Goal: Navigation & Orientation: Find specific page/section

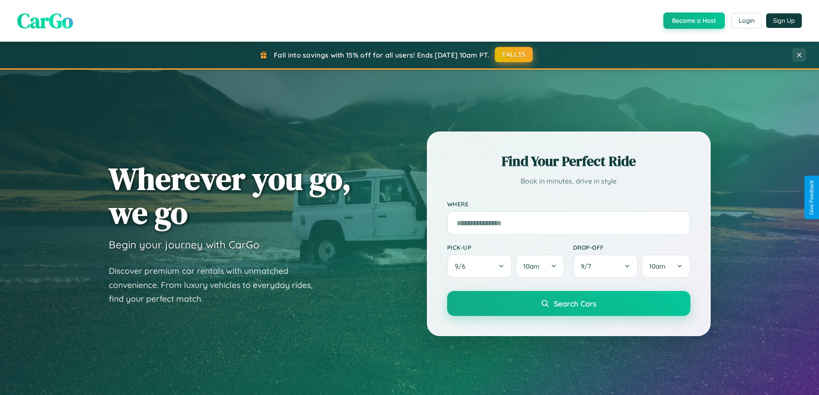
click at [514, 55] on button "FALL15" at bounding box center [514, 54] width 38 height 15
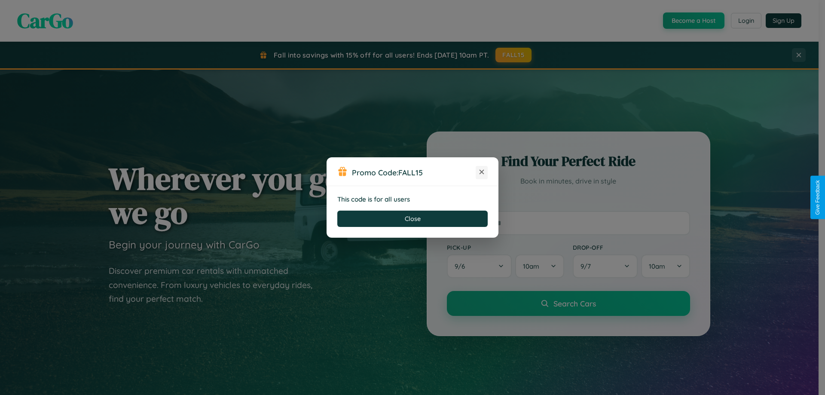
click at [482, 172] on icon at bounding box center [482, 172] width 9 height 9
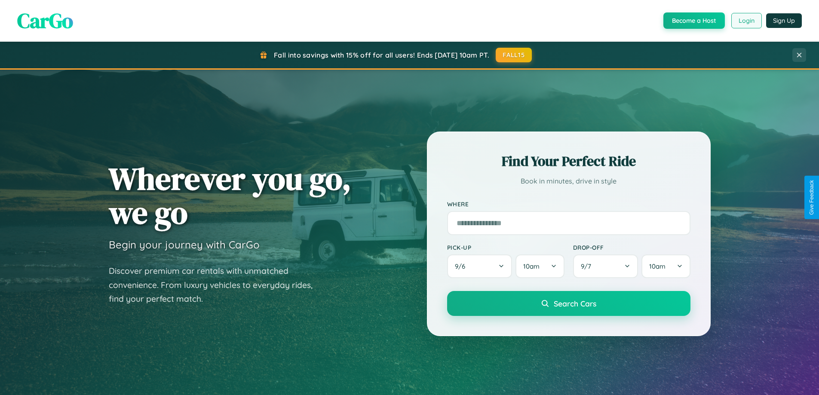
click at [746, 21] on button "Login" at bounding box center [746, 20] width 31 height 15
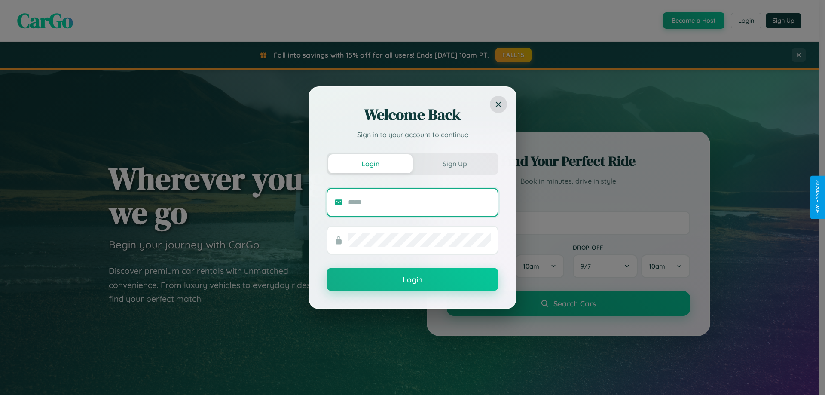
click at [420, 202] on input "text" at bounding box center [419, 203] width 143 height 14
type input "**********"
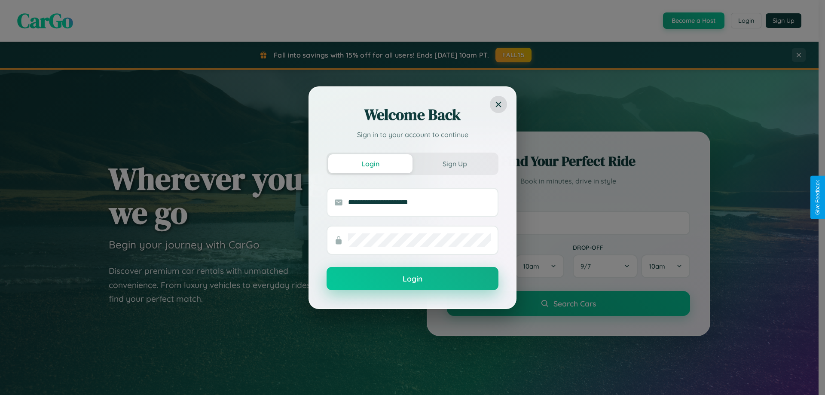
click at [413, 279] on button "Login" at bounding box center [413, 278] width 172 height 23
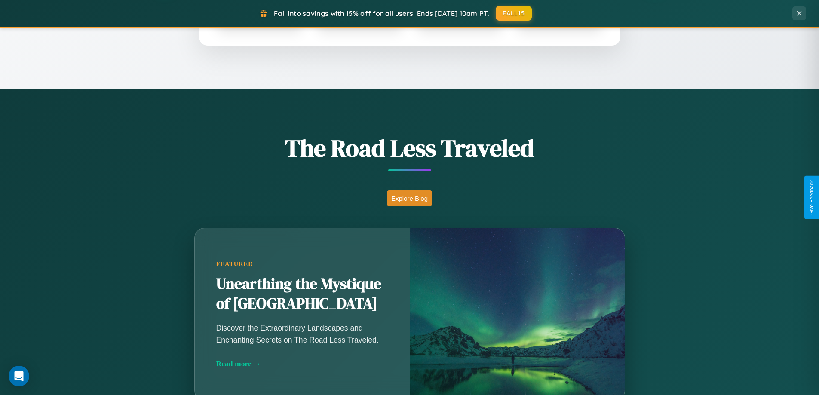
scroll to position [592, 0]
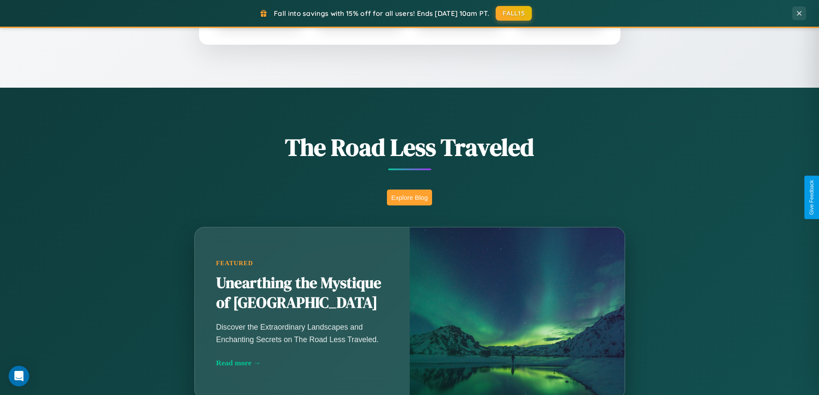
click at [409, 197] on button "Explore Blog" at bounding box center [409, 198] width 45 height 16
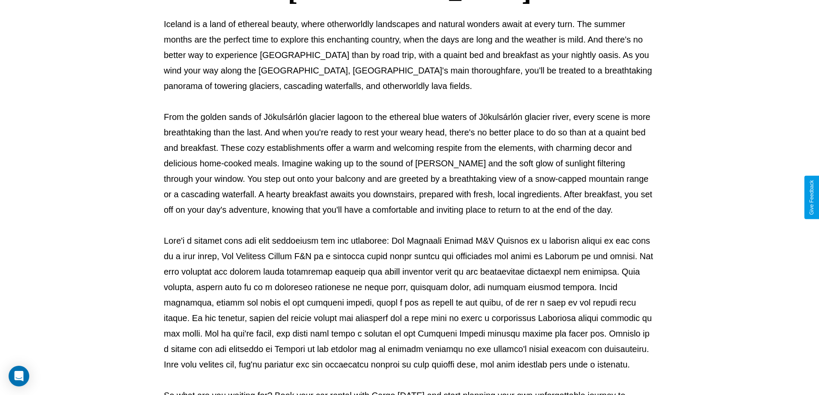
scroll to position [278, 0]
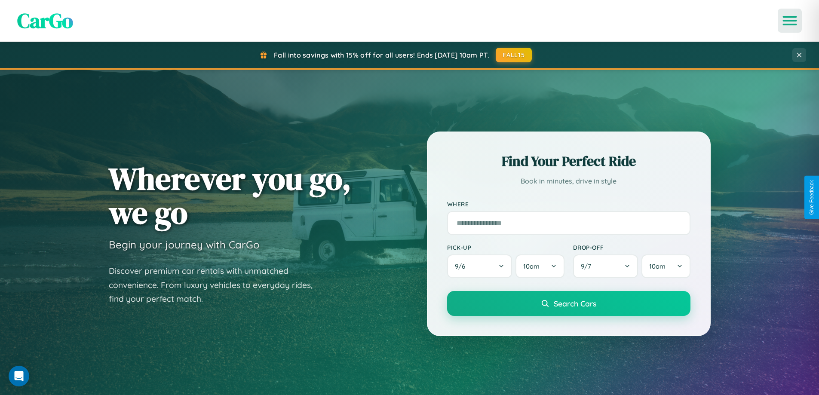
click at [790, 21] on icon "Open menu" at bounding box center [790, 21] width 12 height 8
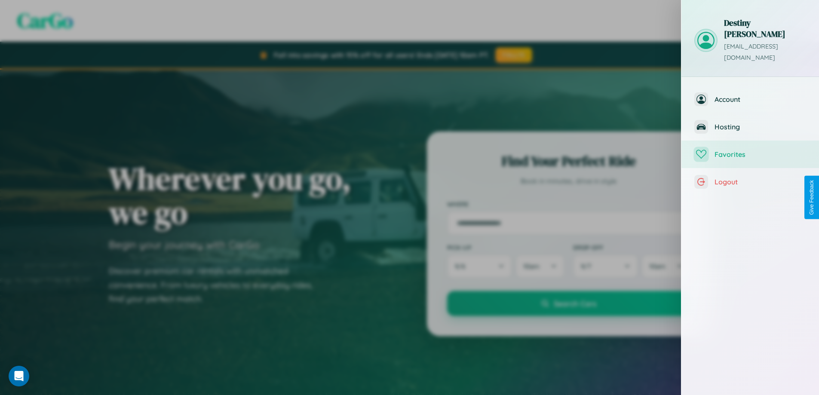
click at [750, 150] on span "Favorites" at bounding box center [760, 154] width 92 height 9
